Goal: Task Accomplishment & Management: Manage account settings

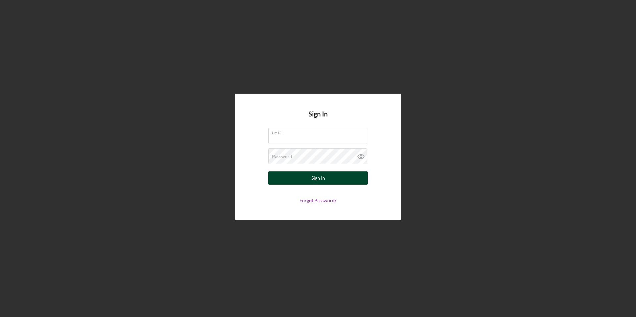
type input "[EMAIL_ADDRESS][DOMAIN_NAME]"
click at [349, 174] on button "Sign In" at bounding box center [317, 178] width 99 height 13
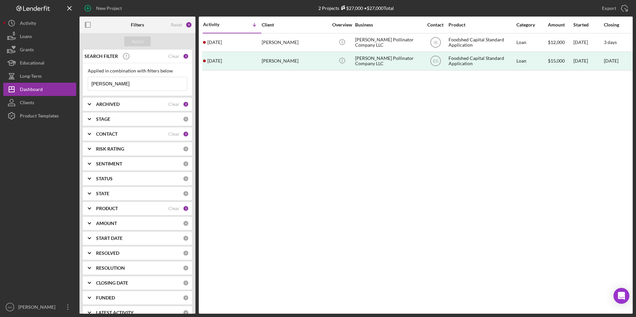
click at [114, 83] on input "[PERSON_NAME]" at bounding box center [137, 83] width 99 height 13
type input "="
click at [123, 105] on div "ARCHIVED" at bounding box center [132, 104] width 72 height 5
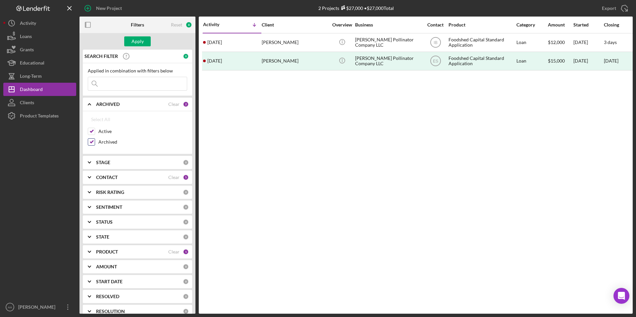
click at [91, 139] on input "Archived" at bounding box center [91, 142] width 7 height 7
checkbox input "false"
click at [144, 48] on div "Apply" at bounding box center [138, 41] width 116 height 17
click at [142, 44] on div "Apply" at bounding box center [138, 41] width 12 height 10
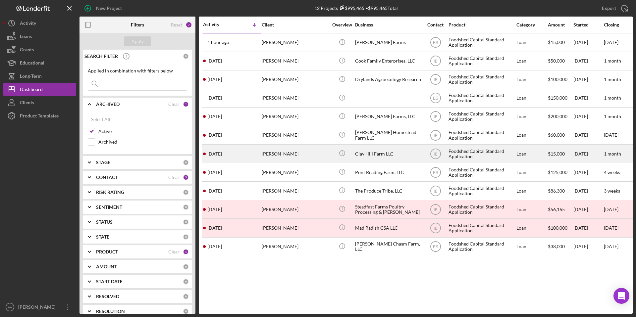
click at [365, 154] on div "Clay Hill Farm LLC" at bounding box center [388, 154] width 66 height 18
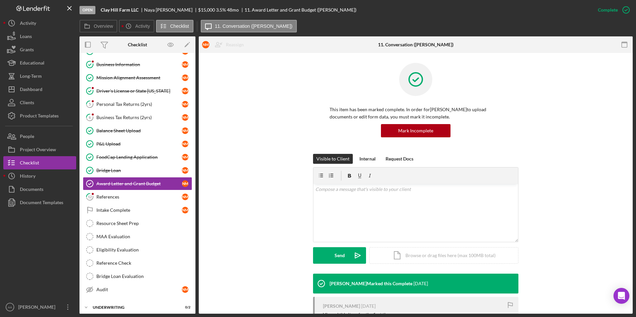
scroll to position [40, 0]
click at [152, 199] on div "References" at bounding box center [139, 196] width 86 height 5
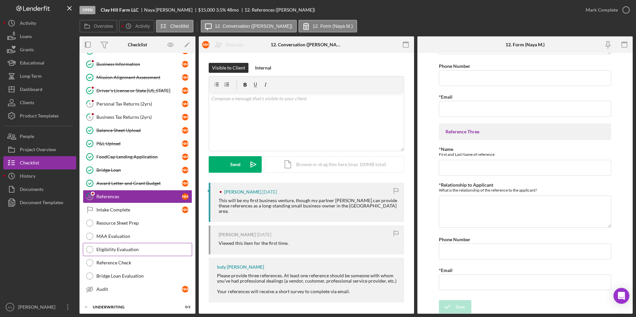
scroll to position [59, 0]
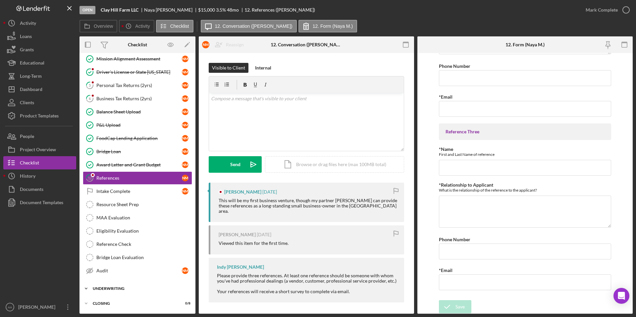
click at [150, 288] on div "Underwriting" at bounding box center [140, 289] width 94 height 4
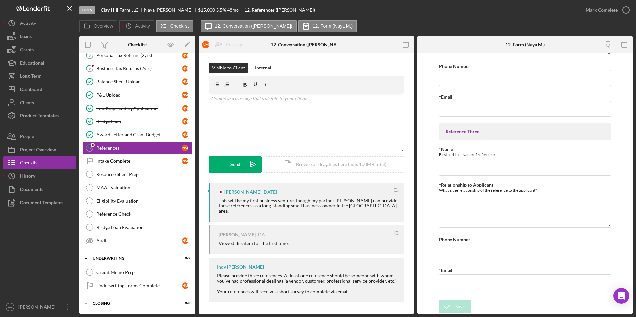
scroll to position [0, 0]
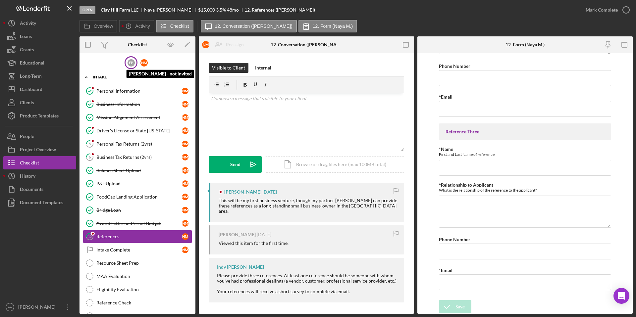
click at [132, 61] on div "E P" at bounding box center [131, 62] width 7 height 7
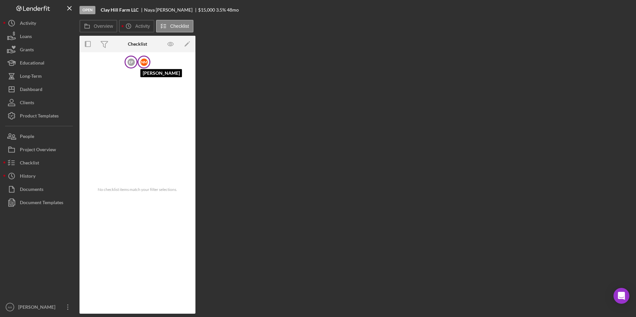
click at [146, 61] on div "N M" at bounding box center [144, 62] width 7 height 7
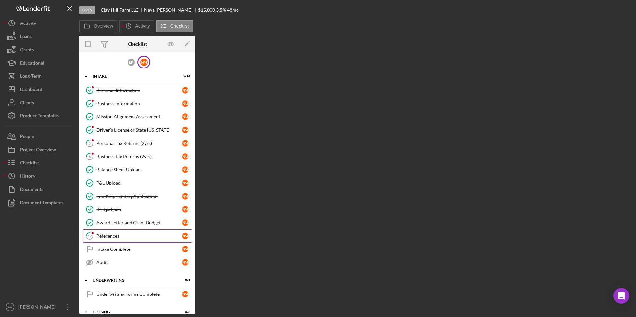
click at [123, 235] on div "References" at bounding box center [139, 236] width 86 height 5
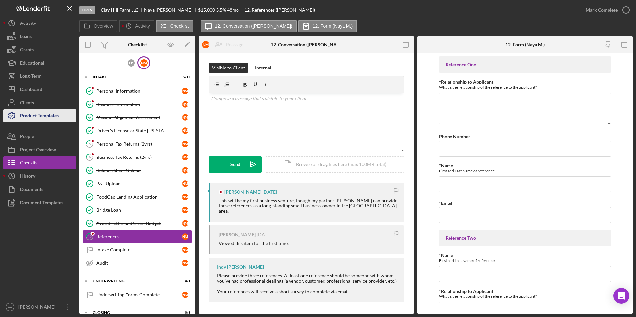
click at [36, 113] on div "Product Templates" at bounding box center [39, 116] width 39 height 15
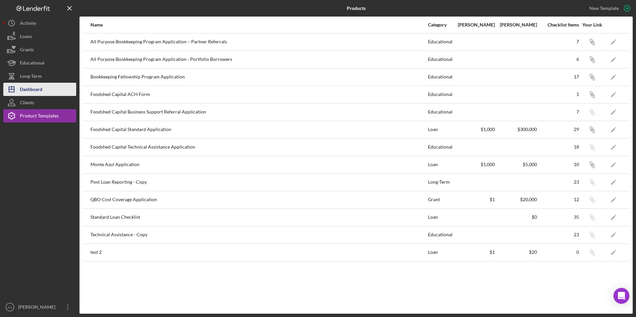
click at [42, 86] on div "Dashboard" at bounding box center [31, 90] width 23 height 15
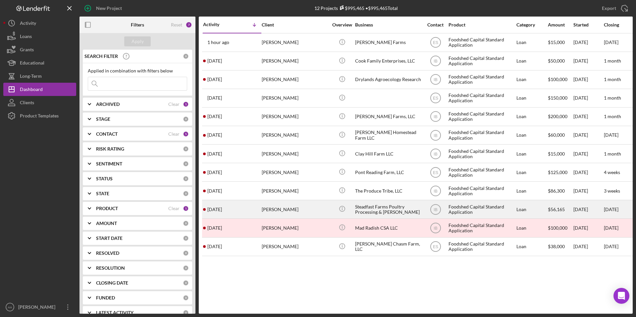
click at [367, 205] on div "Steadfast Farms Poultry Processing & [PERSON_NAME]" at bounding box center [388, 210] width 66 height 18
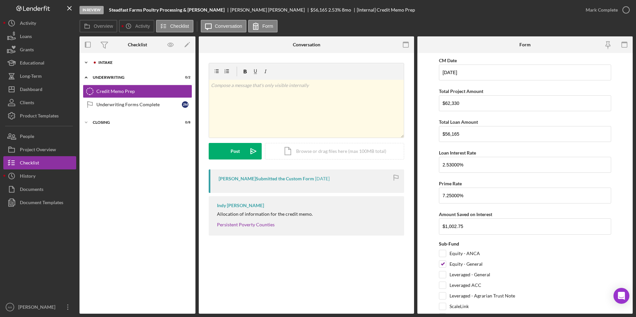
click at [134, 64] on div "Intake" at bounding box center [142, 63] width 89 height 4
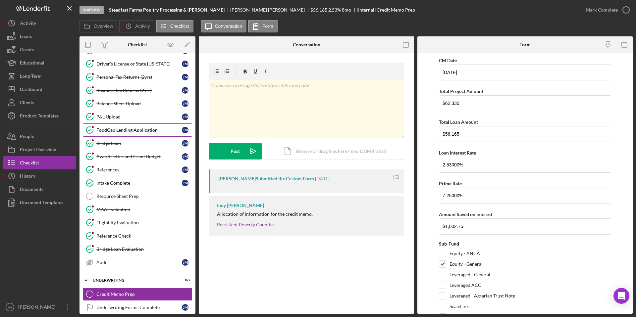
scroll to position [74, 0]
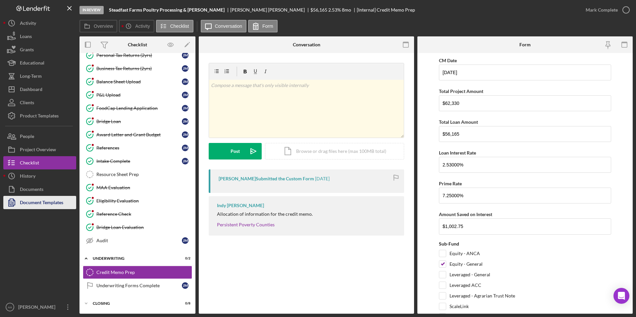
click at [42, 205] on div "Document Templates" at bounding box center [41, 203] width 43 height 15
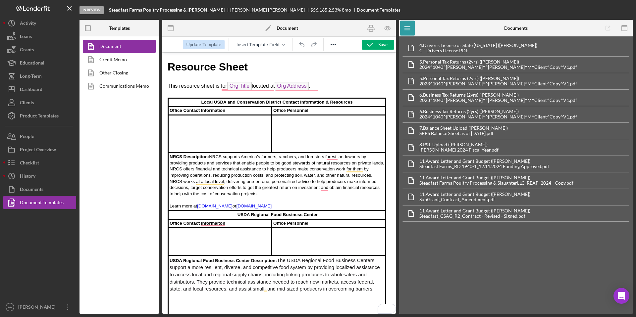
click at [211, 41] on button "Update Template" at bounding box center [204, 44] width 42 height 9
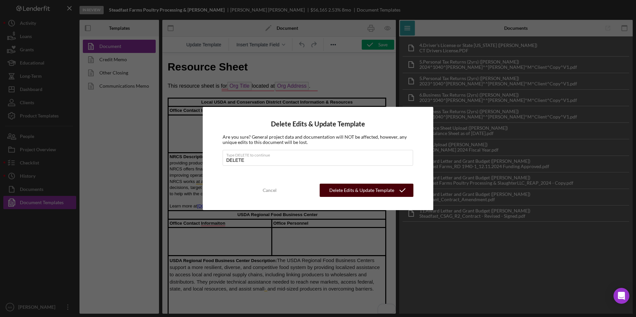
type input "DELETE"
click at [364, 191] on div "Delete Edits & Update Template" at bounding box center [361, 190] width 65 height 13
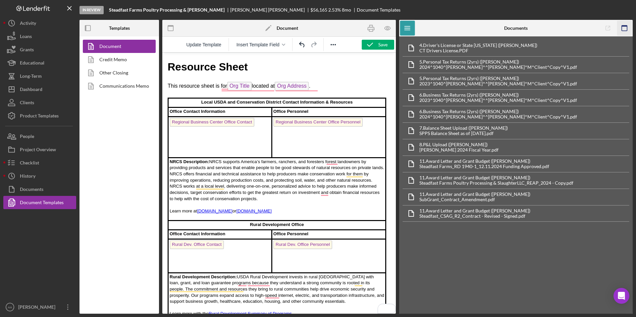
click at [623, 29] on icon "button" at bounding box center [624, 28] width 15 height 15
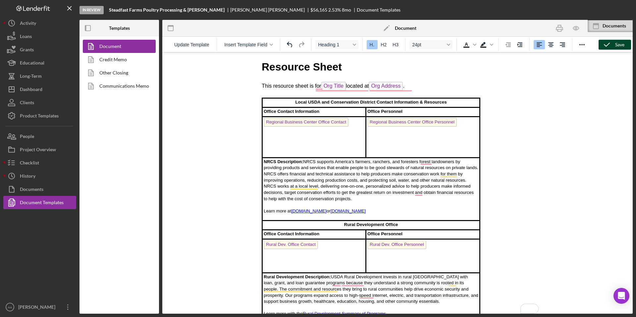
click at [622, 44] on div "Save" at bounding box center [619, 45] width 9 height 10
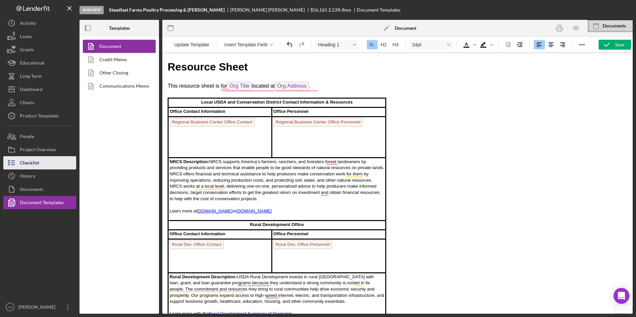
click at [36, 158] on div "Checklist" at bounding box center [29, 163] width 19 height 15
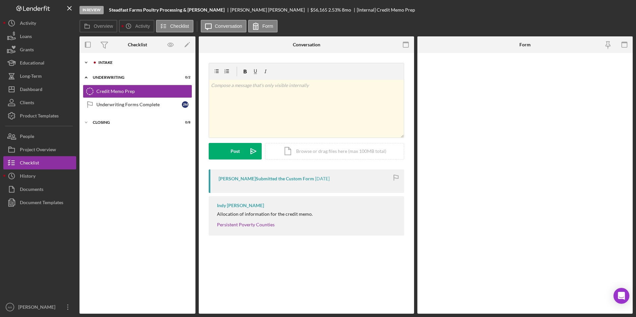
click at [122, 64] on div "Intake" at bounding box center [142, 63] width 89 height 4
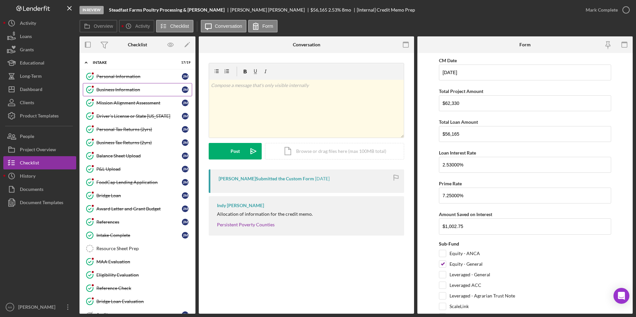
click at [106, 86] on link "Business Information Business Information [PERSON_NAME]" at bounding box center [137, 89] width 109 height 13
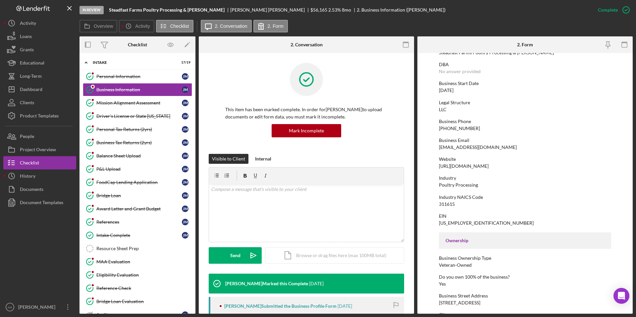
scroll to position [47, 0]
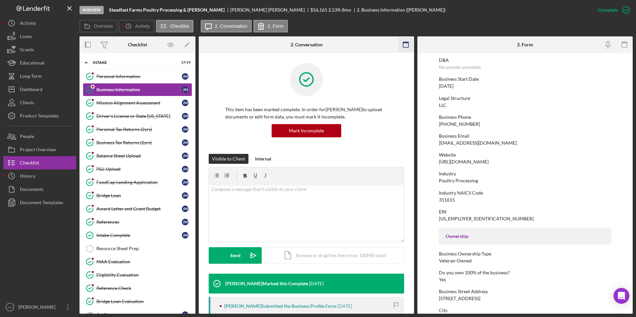
click at [407, 45] on icon "button" at bounding box center [406, 44] width 15 height 15
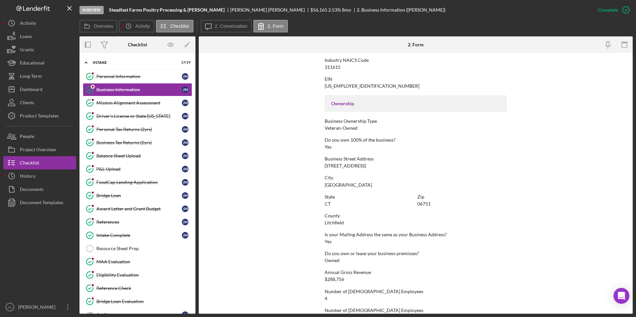
scroll to position [206, 0]
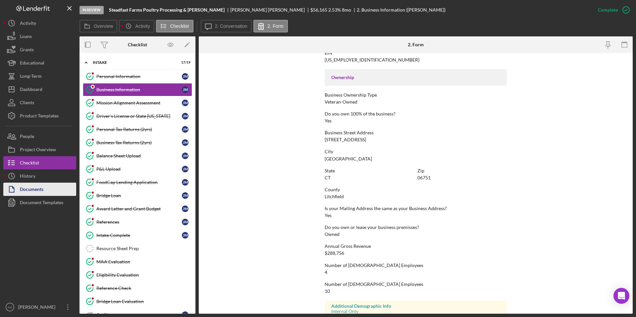
click at [35, 189] on div "Documents" at bounding box center [32, 190] width 24 height 15
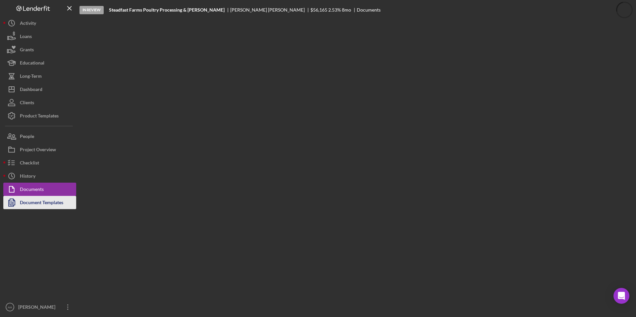
click at [38, 201] on div "Document Templates" at bounding box center [41, 203] width 43 height 15
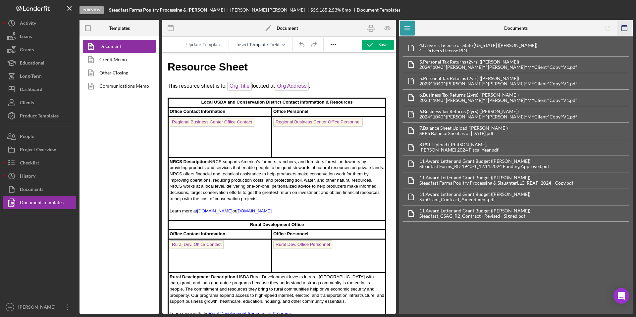
click at [626, 29] on icon "button" at bounding box center [624, 28] width 15 height 15
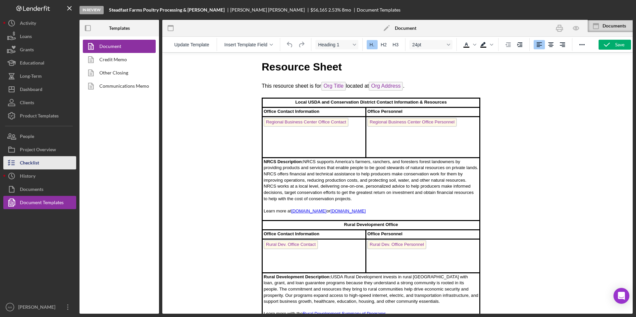
click at [30, 164] on div "Checklist" at bounding box center [29, 163] width 19 height 15
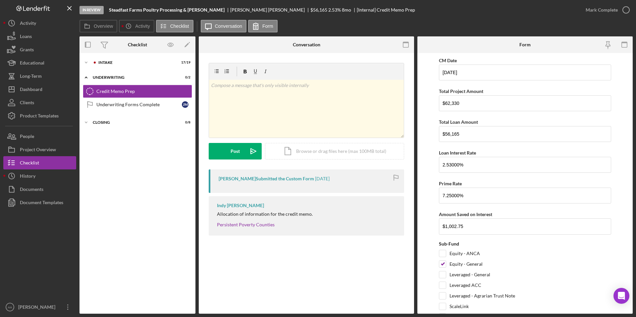
click at [122, 55] on div "Icon/Expander Intake 17 / 19 Icon/Expander Underwriting 0 / 2 Credit Memo Prep …" at bounding box center [138, 183] width 116 height 261
click at [120, 62] on div "Intake" at bounding box center [142, 63] width 89 height 4
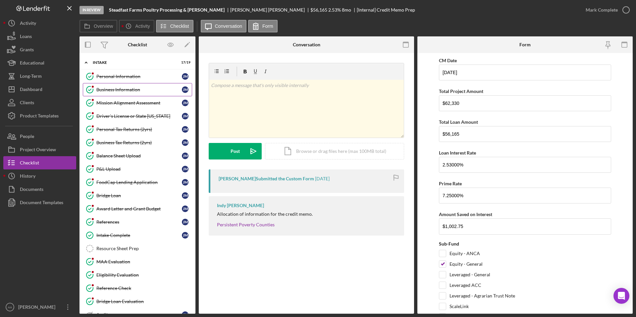
click at [119, 90] on div "Business Information" at bounding box center [139, 89] width 86 height 5
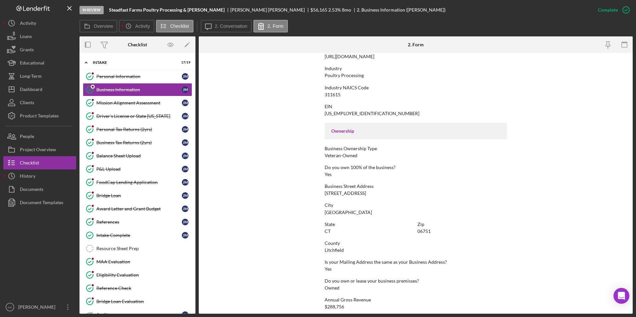
scroll to position [160, 0]
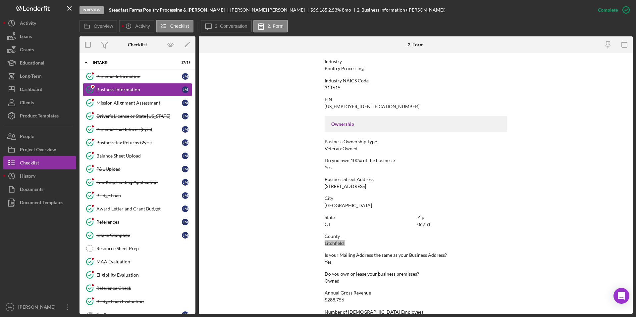
click at [329, 245] on div "Litchfield" at bounding box center [334, 243] width 19 height 5
click at [333, 206] on div "[GEOGRAPHIC_DATA]" at bounding box center [348, 205] width 47 height 5
copy div "[GEOGRAPHIC_DATA]"
